Goal: Task Accomplishment & Management: Use online tool/utility

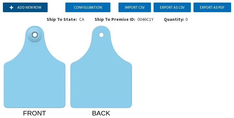
click at [14, 5] on button "Add new row" at bounding box center [25, 8] width 45 height 10
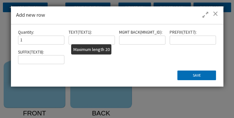
click at [83, 39] on input "text" at bounding box center [92, 40] width 46 height 9
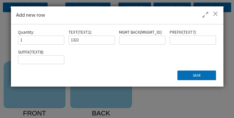
type input "1322"
type input "1234"
drag, startPoint x: 73, startPoint y: 0, endPoint x: 148, endPoint y: 46, distance: 88.0
click at [148, 46] on div "Quantity : 1 TEXT ( TEXT1 ) : 1322 MGMT BACK ( MNGMT_ID ) : 1234 PREFIX ( TEXT7…" at bounding box center [117, 50] width 202 height 40
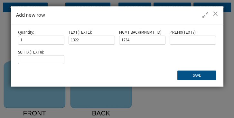
click at [200, 74] on button "Save" at bounding box center [196, 76] width 39 height 10
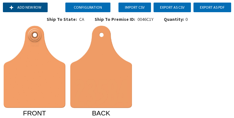
click at [21, 5] on button "Add new row" at bounding box center [25, 8] width 45 height 10
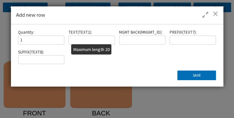
click at [101, 39] on input "text" at bounding box center [92, 40] width 46 height 9
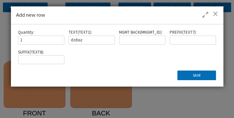
type input "DZDSSZ"
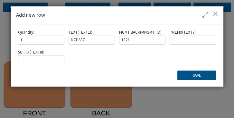
type input "1323"
click at [184, 72] on button "Save" at bounding box center [196, 76] width 39 height 10
